Goal: Navigation & Orientation: Find specific page/section

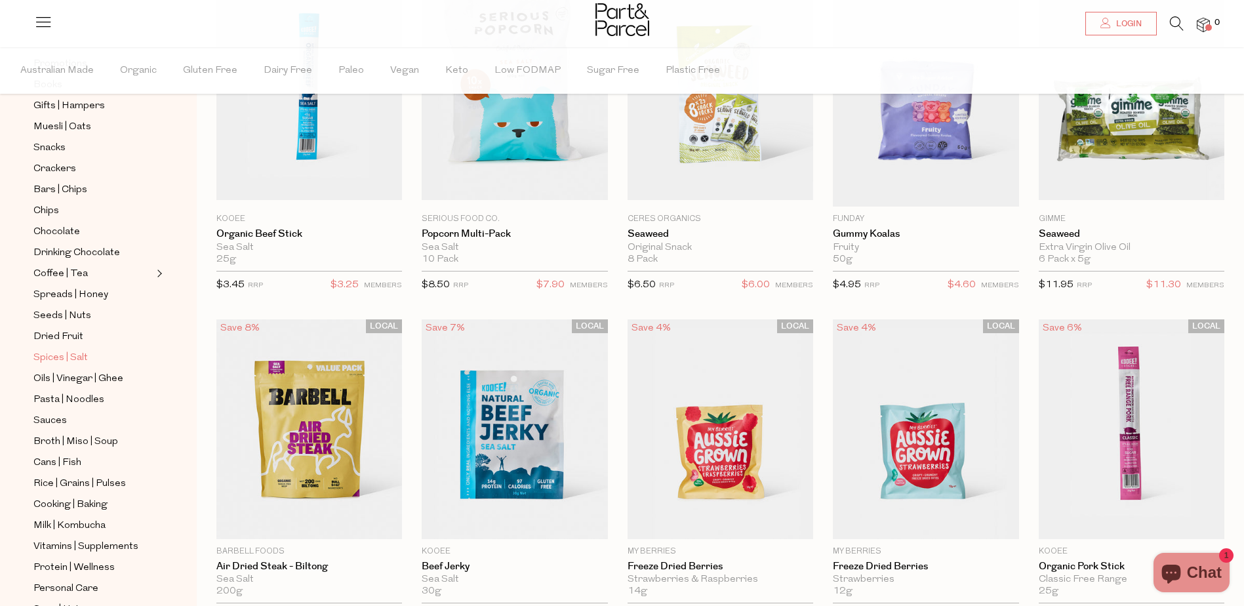
scroll to position [175, 0]
click at [35, 207] on span "Chips" at bounding box center [46, 212] width 26 height 16
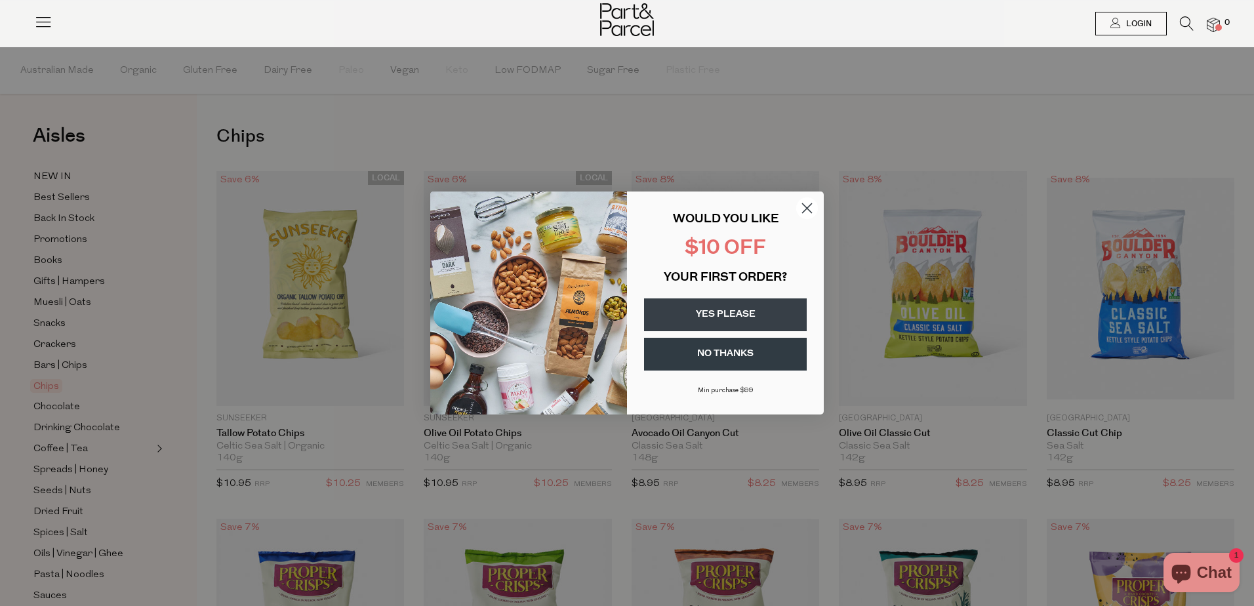
click at [808, 204] on circle "Close dialog" at bounding box center [807, 208] width 22 height 22
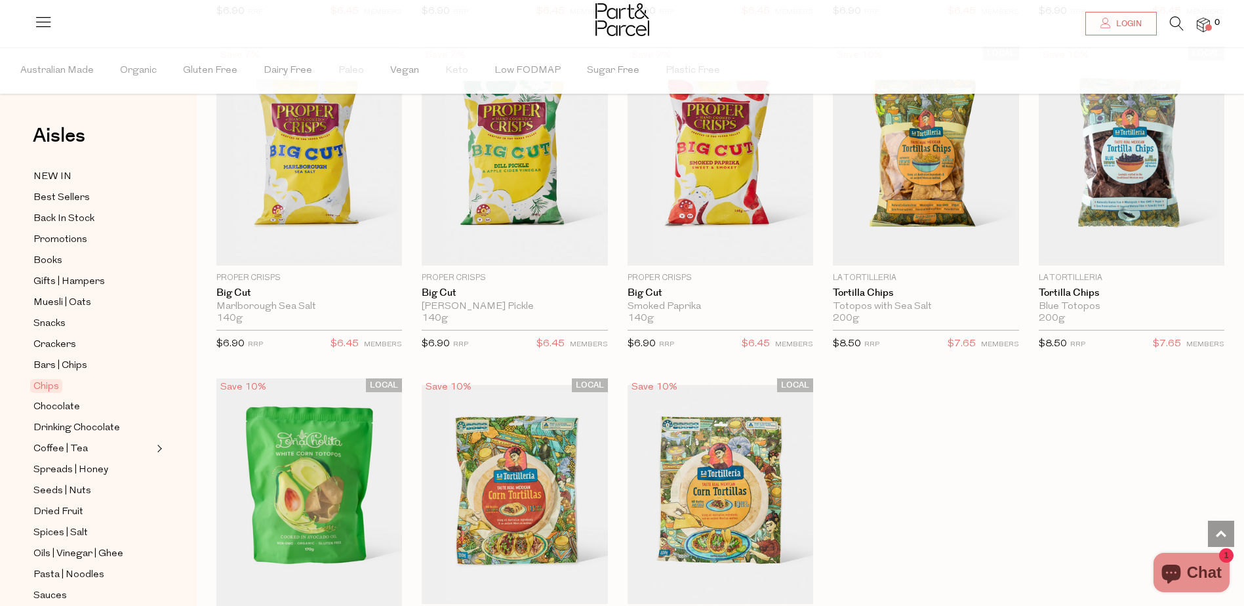
scroll to position [984, 0]
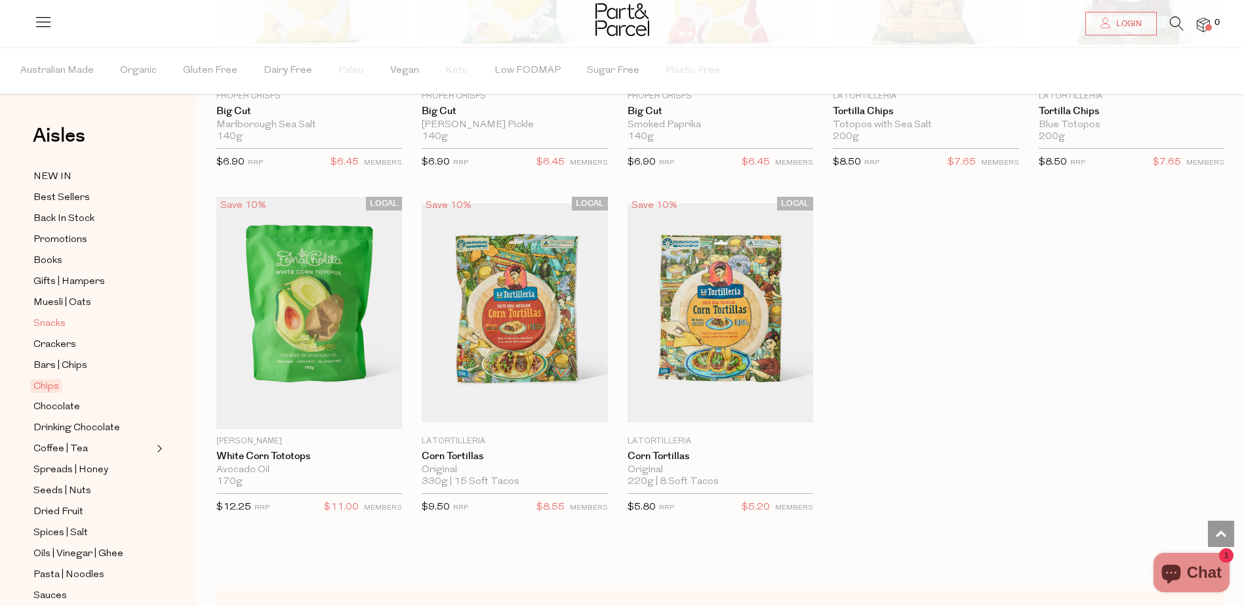
click at [54, 316] on span "Snacks" at bounding box center [49, 324] width 32 height 16
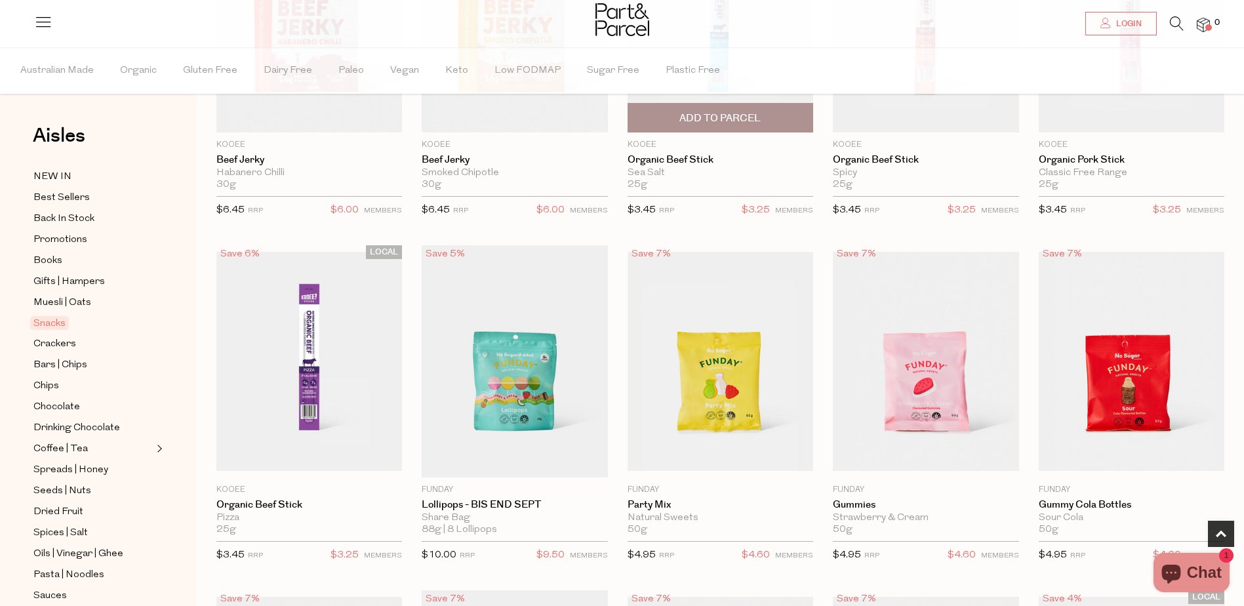
scroll to position [918, 0]
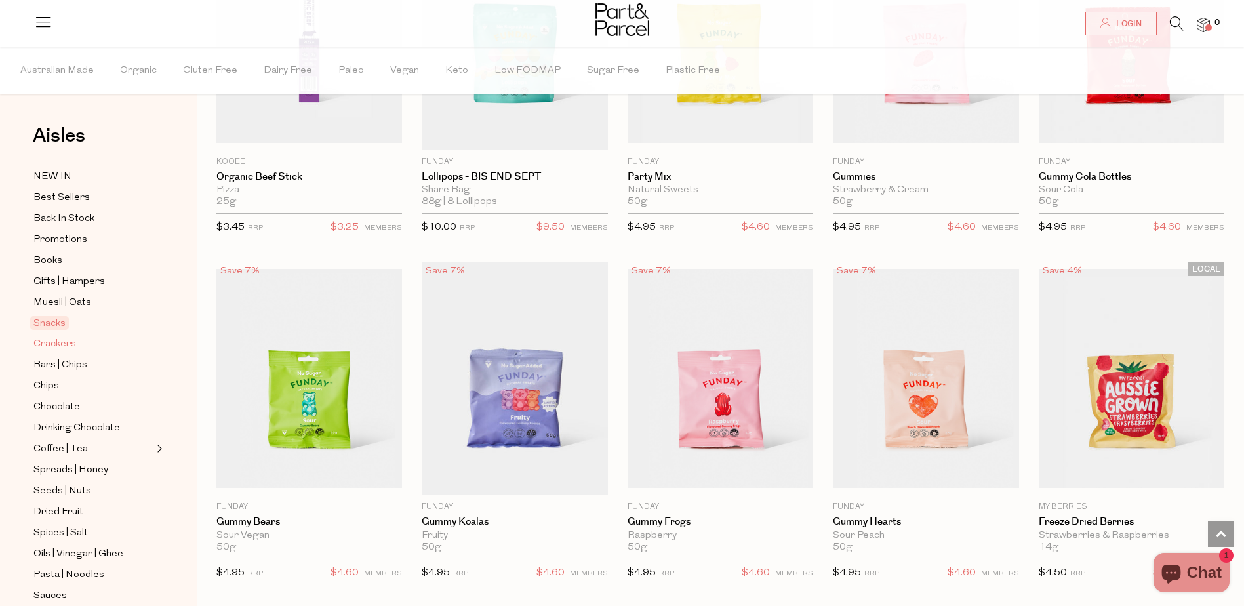
click at [56, 343] on span "Crackers" at bounding box center [54, 345] width 43 height 16
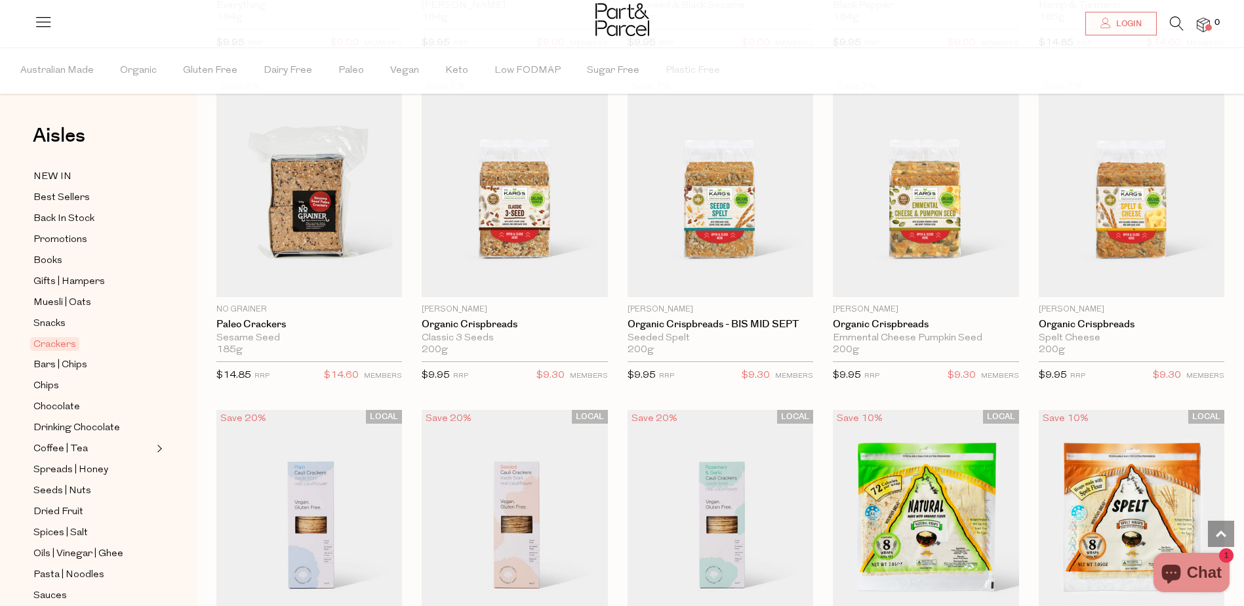
scroll to position [1968, 0]
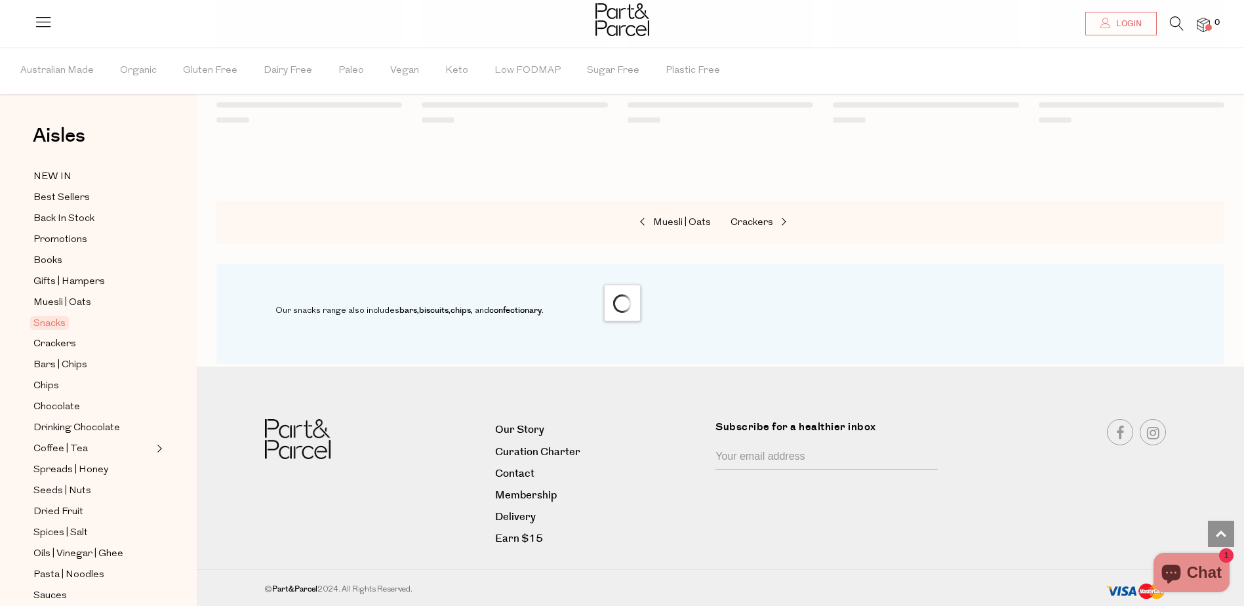
scroll to position [1372, 0]
